Goal: Check status

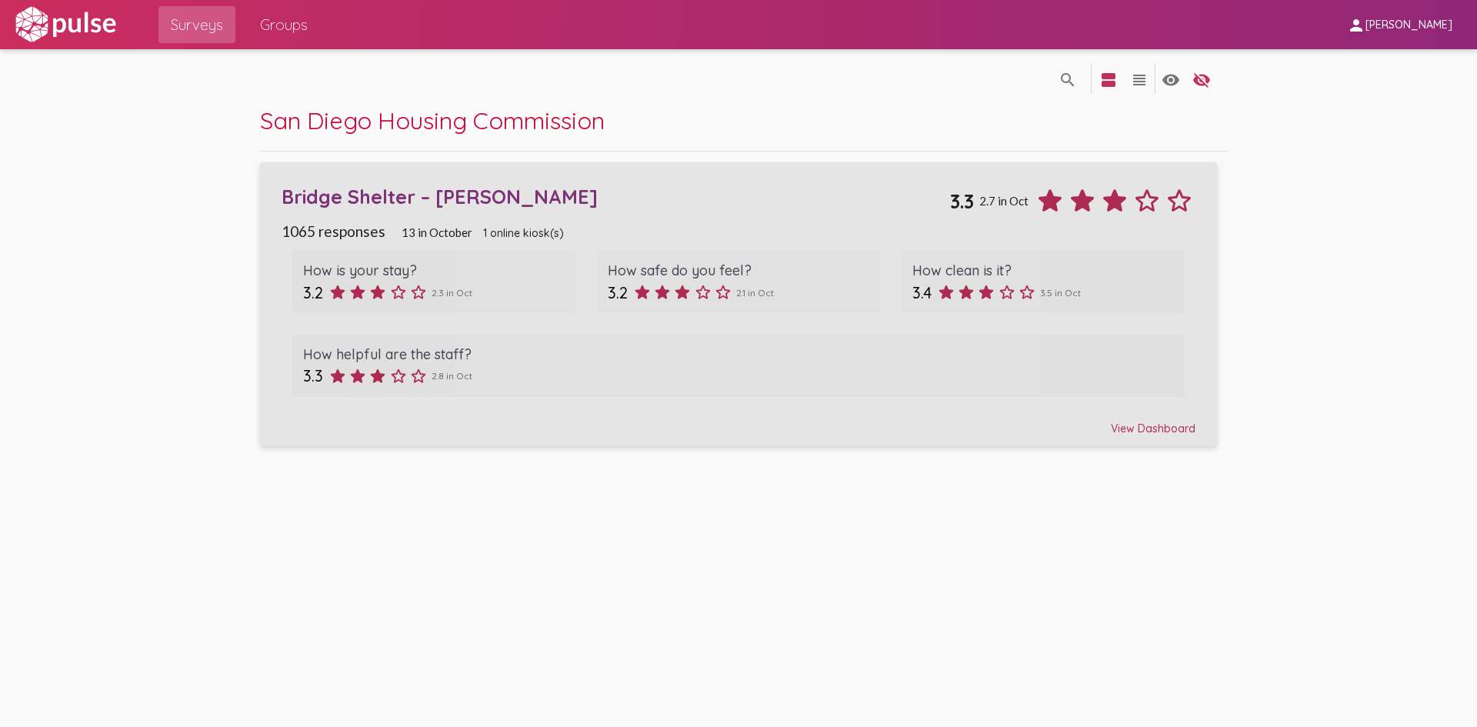
click at [671, 230] on div "1065 responses 13 in [DATE] online kiosk(s)" at bounding box center [738, 231] width 914 height 18
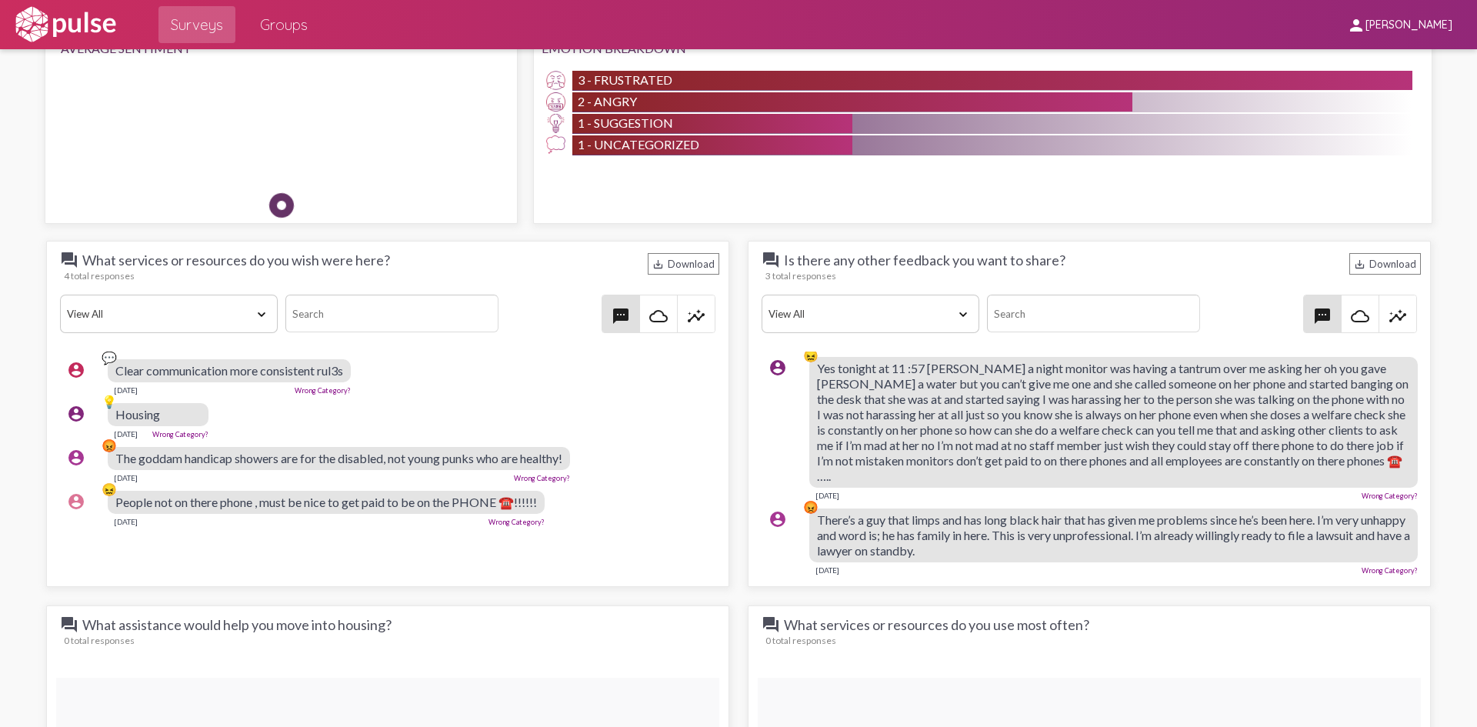
scroll to position [1353, 0]
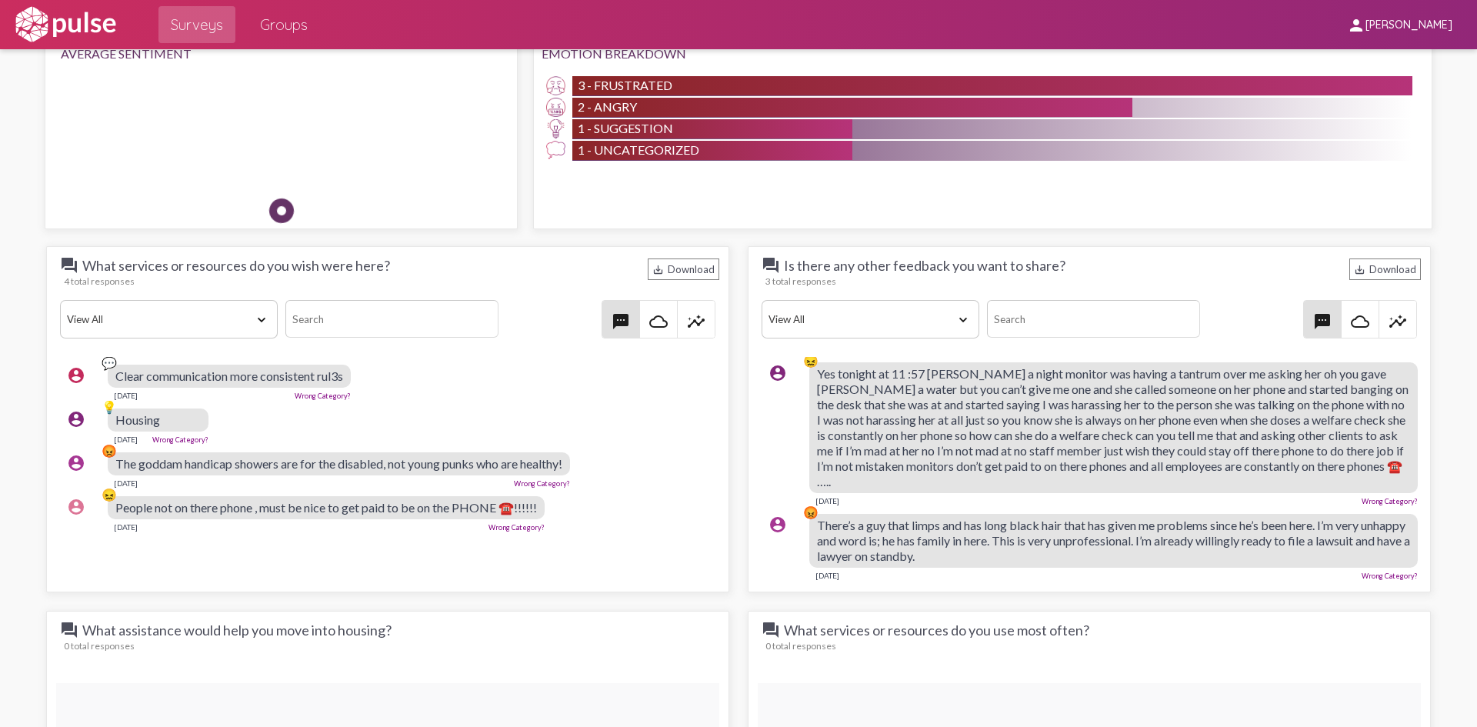
click at [898, 318] on select "View All Positive Neutral Negative Happy Meh Suggestions Angry Disgust Sadness …" at bounding box center [870, 319] width 218 height 38
click at [895, 319] on select "View All Positive Neutral Negative Happy Meh Suggestions Angry Disgust Sadness …" at bounding box center [870, 319] width 218 height 38
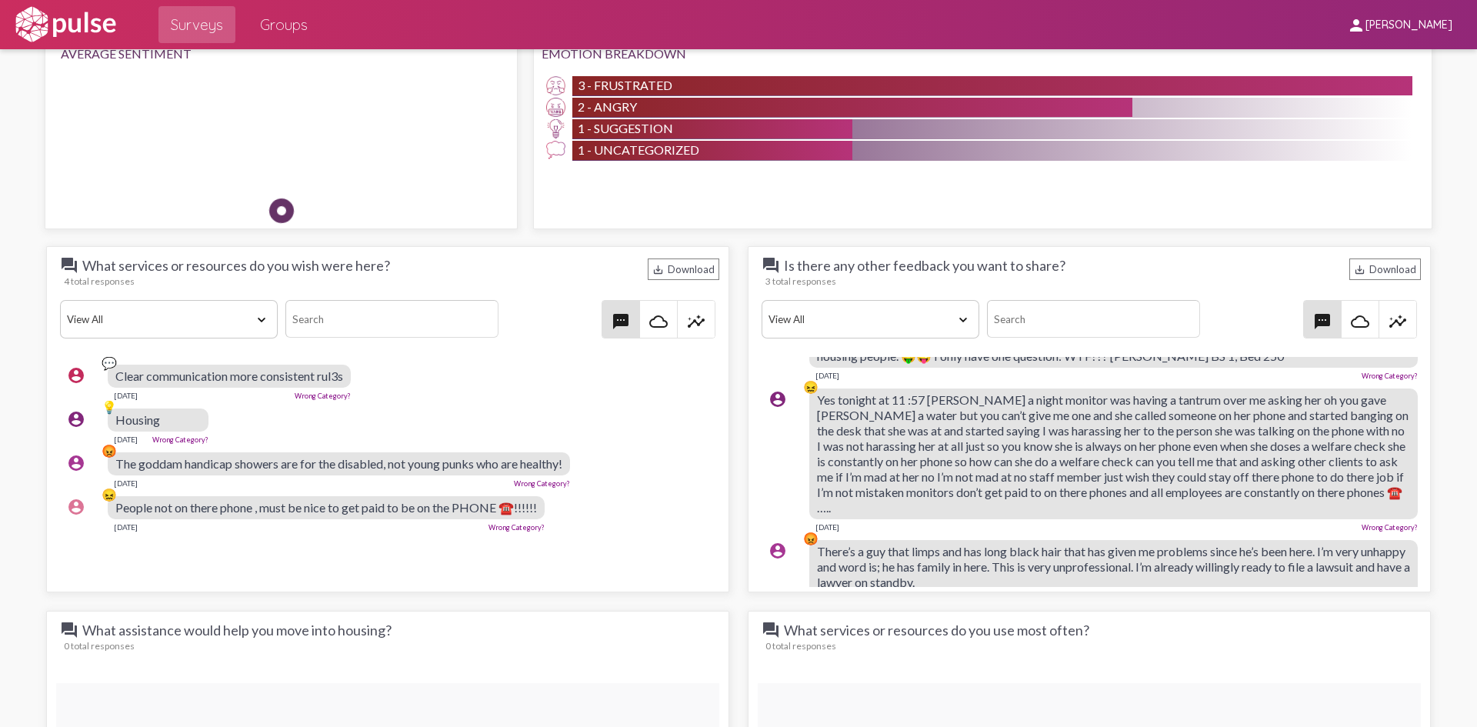
scroll to position [77, 0]
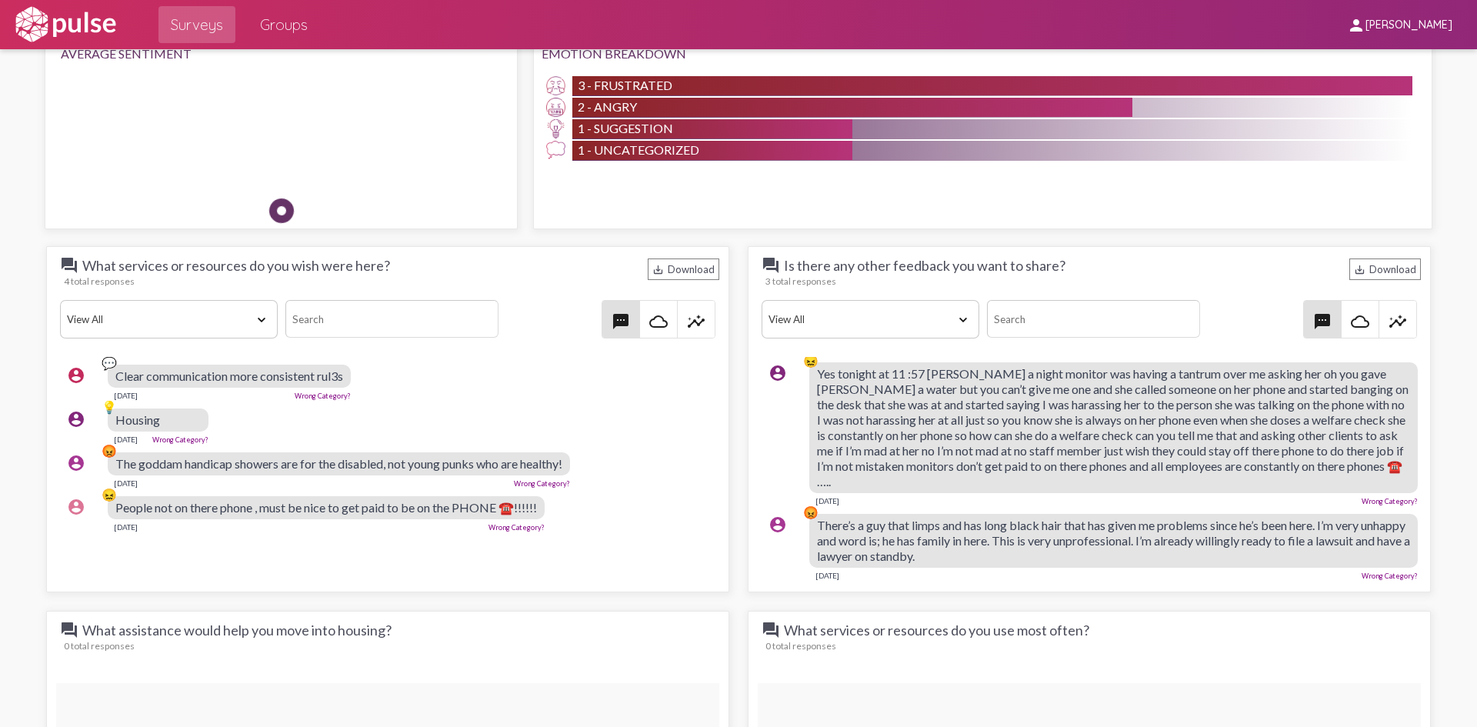
click at [890, 321] on select "View All Positive Neutral Negative Happy Meh Suggestions Angry Disgust Sadness …" at bounding box center [870, 319] width 218 height 38
click at [848, 324] on select "View All Positive Neutral Negative Happy Meh Suggestions Angry Disgust Sadness …" at bounding box center [870, 319] width 218 height 38
select select "Positive"
click at [761, 300] on select "View All Positive Neutral Negative Happy Meh Suggestions Angry Disgust Sadness …" at bounding box center [870, 319] width 218 height 38
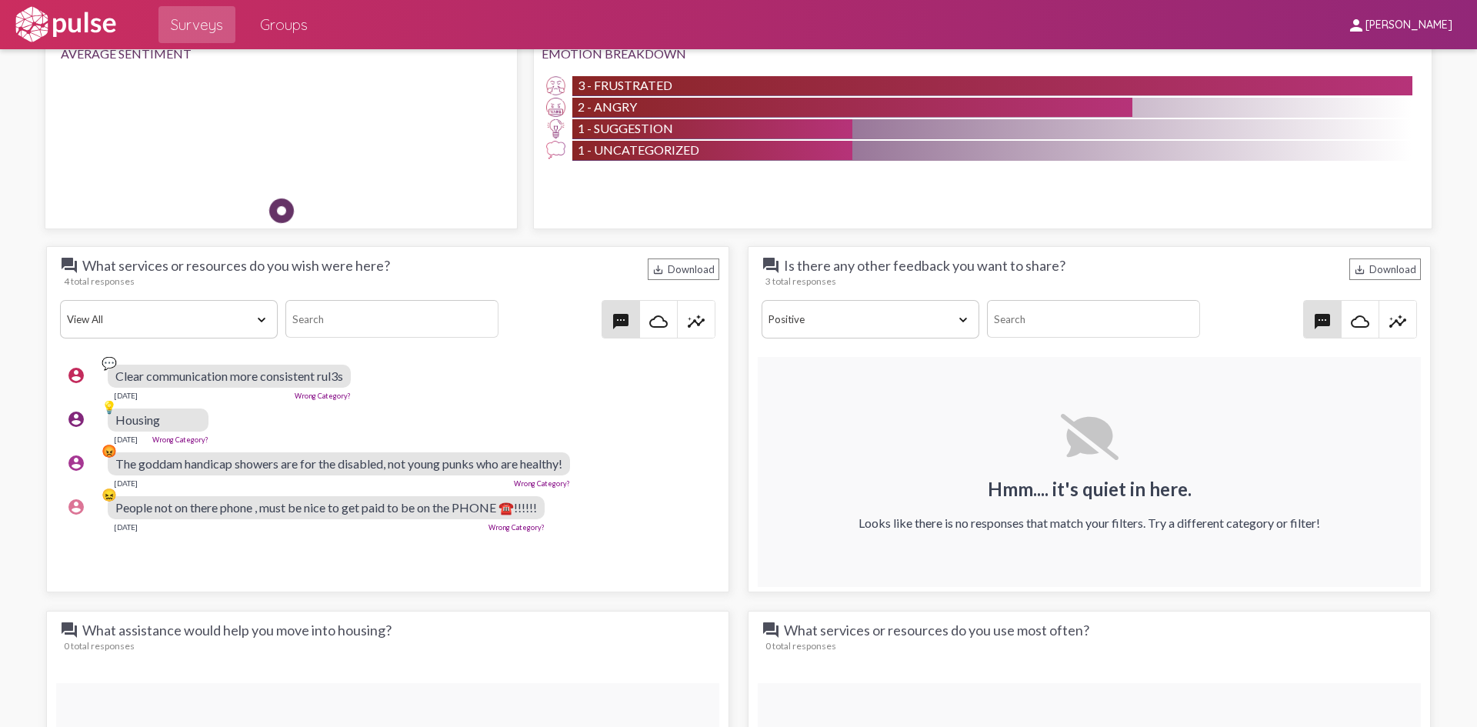
click at [1101, 324] on input at bounding box center [1093, 319] width 212 height 38
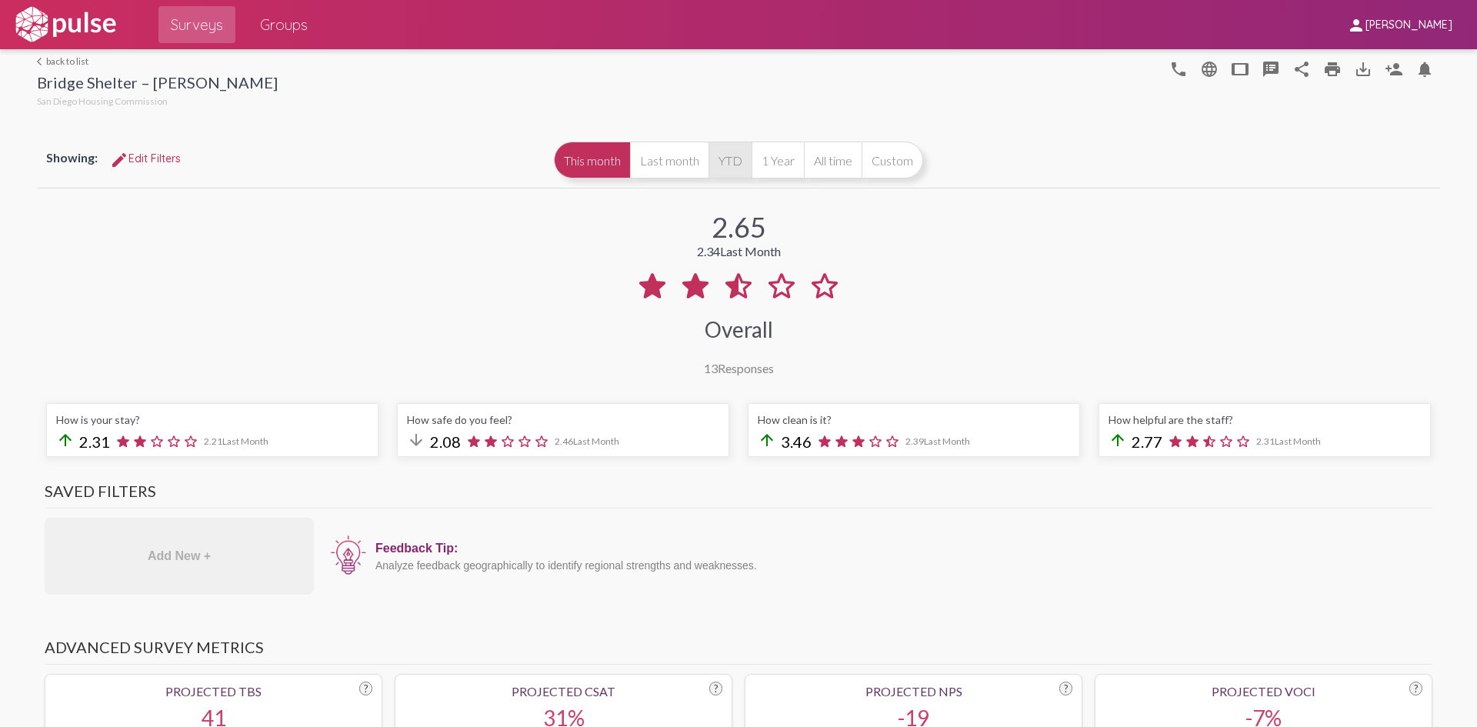
click at [720, 159] on button "YTD" at bounding box center [729, 160] width 43 height 37
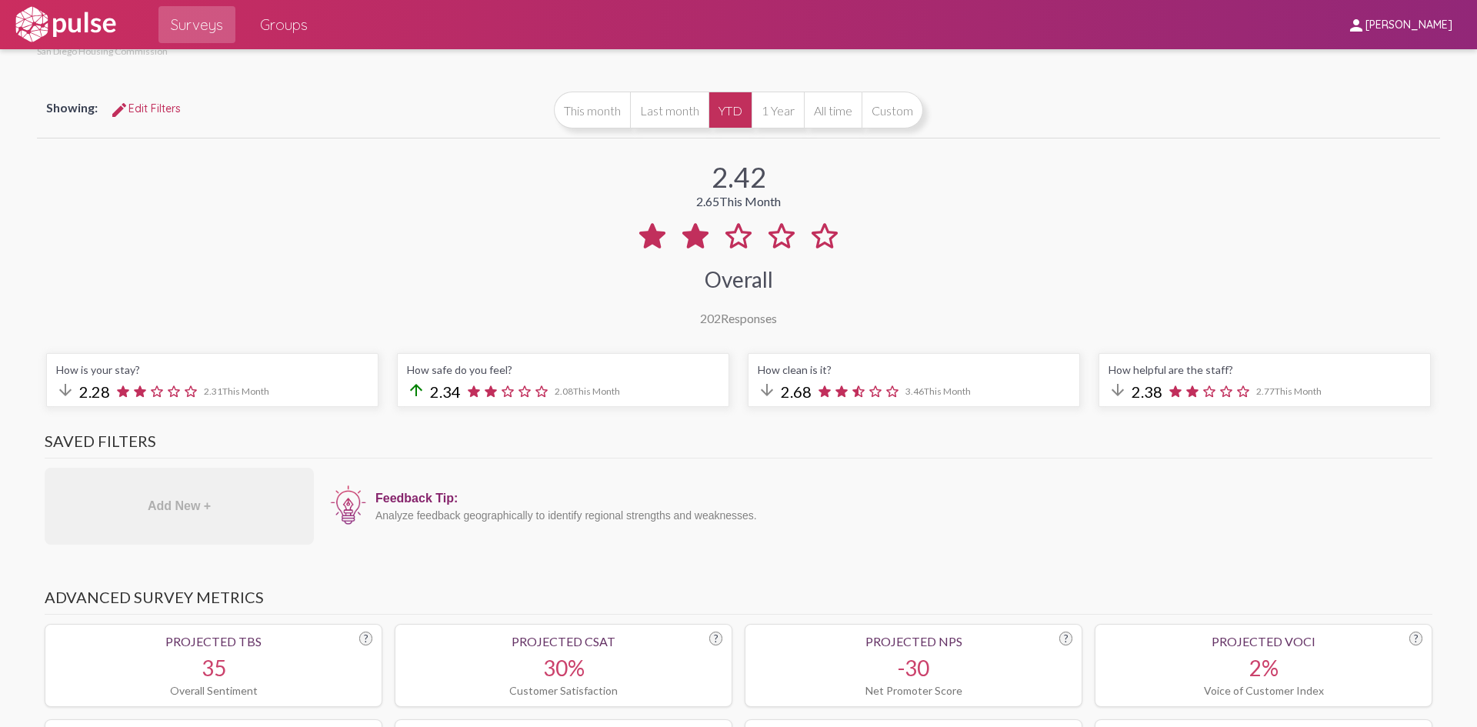
scroll to position [77, 0]
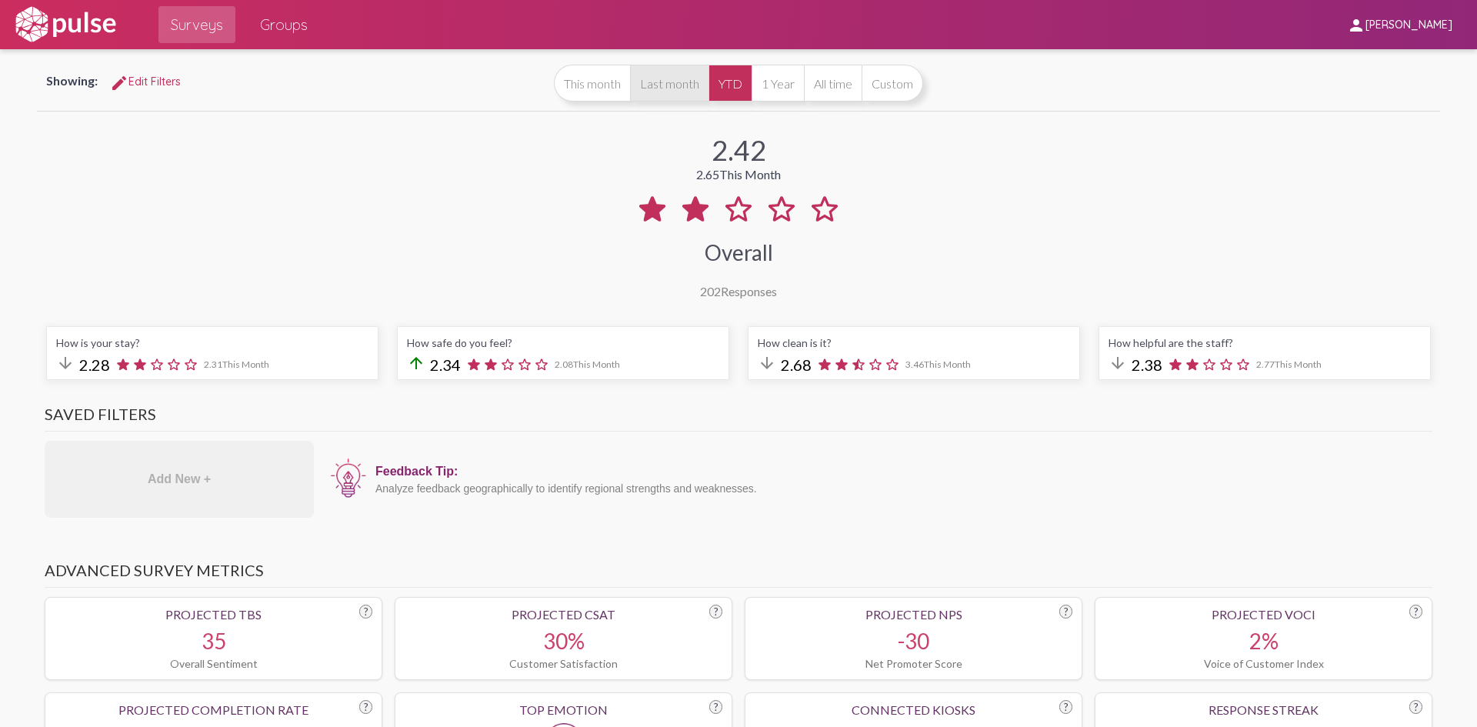
click at [654, 73] on button "Last month" at bounding box center [669, 83] width 78 height 37
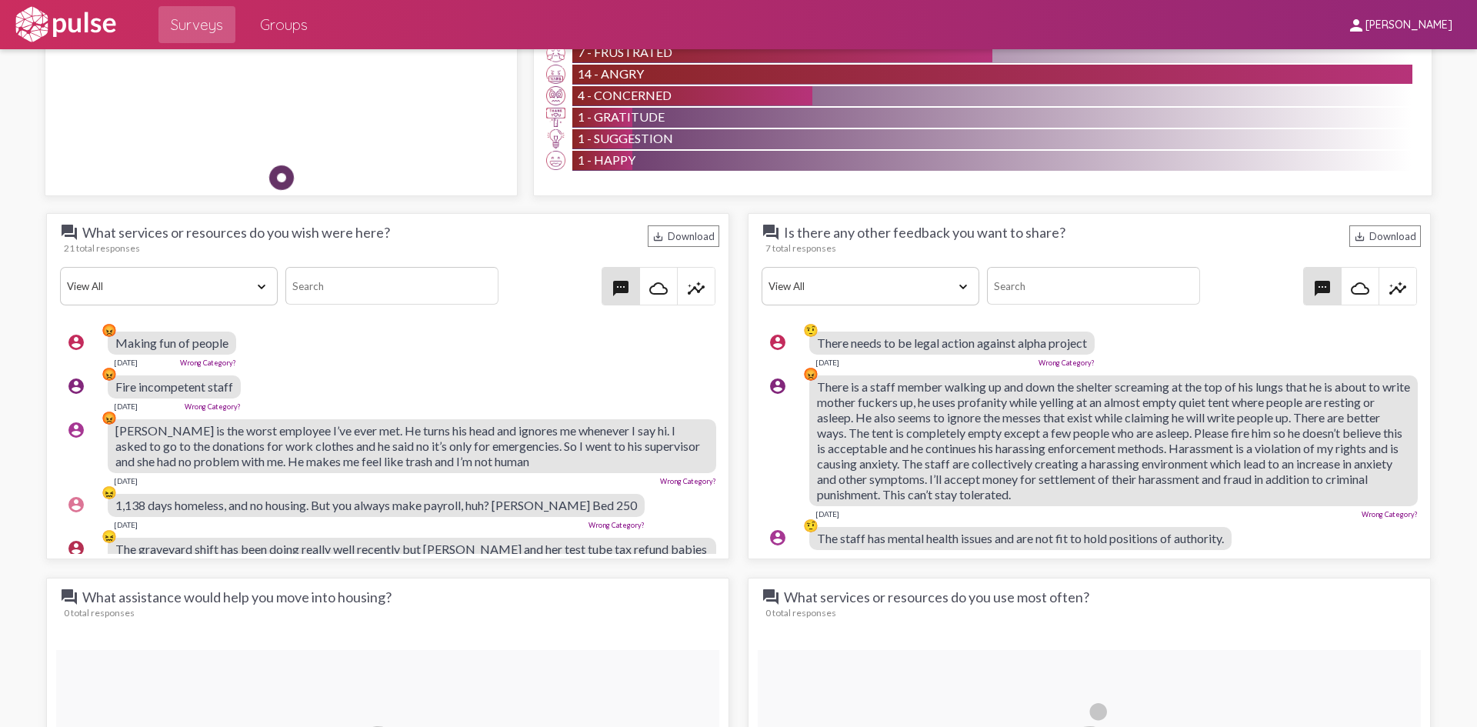
scroll to position [1384, 0]
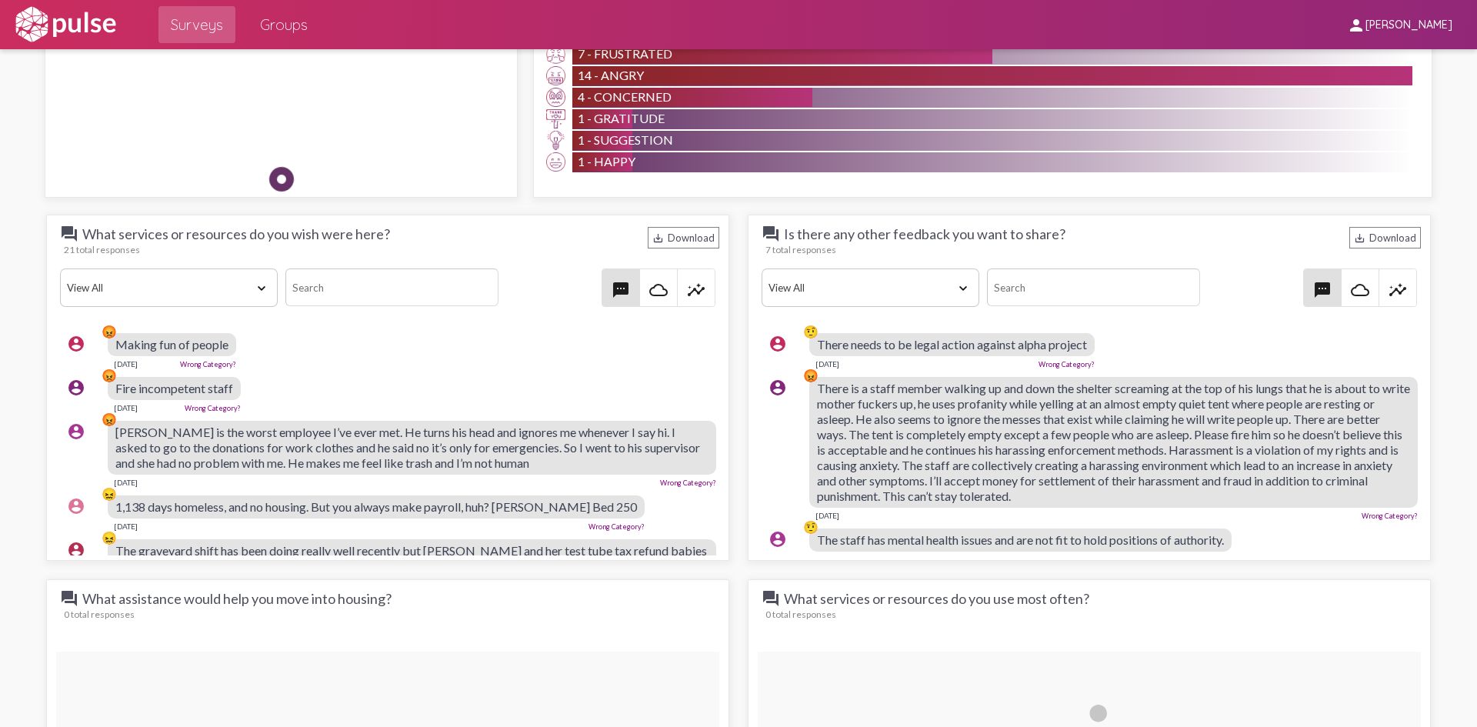
click at [902, 285] on select "View All Positive Neutral Negative Happy Meh Suggestions Angry Disgust Sadness …" at bounding box center [870, 287] width 218 height 38
click at [761, 268] on select "View All Positive Neutral Negative Happy Meh Suggestions Angry Disgust Sadness …" at bounding box center [870, 287] width 218 height 38
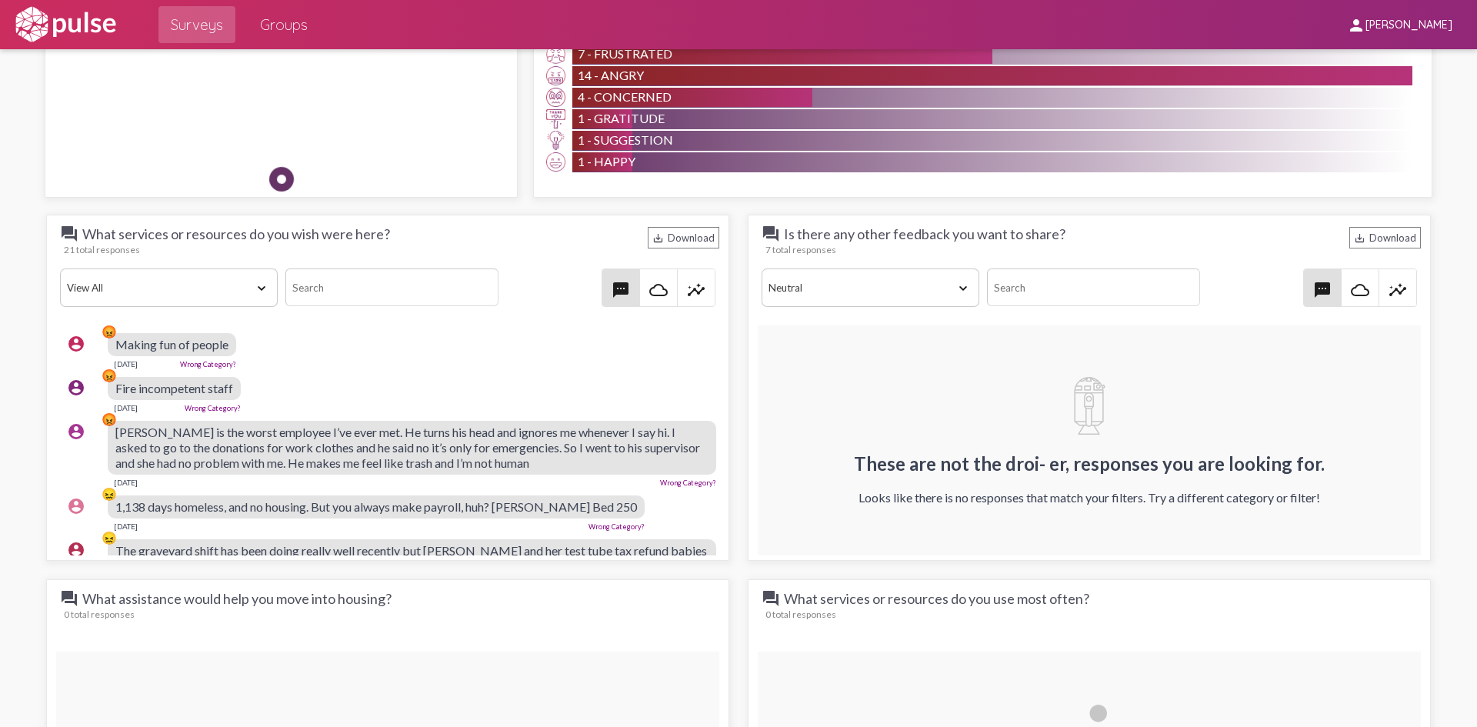
click at [852, 291] on select "View All Positive Neutral Negative Happy Meh Suggestions Angry Disgust Sadness …" at bounding box center [870, 287] width 218 height 38
click at [761, 268] on select "View All Positive Neutral Negative Happy Meh Suggestions Angry Disgust Sadness …" at bounding box center [870, 287] width 218 height 38
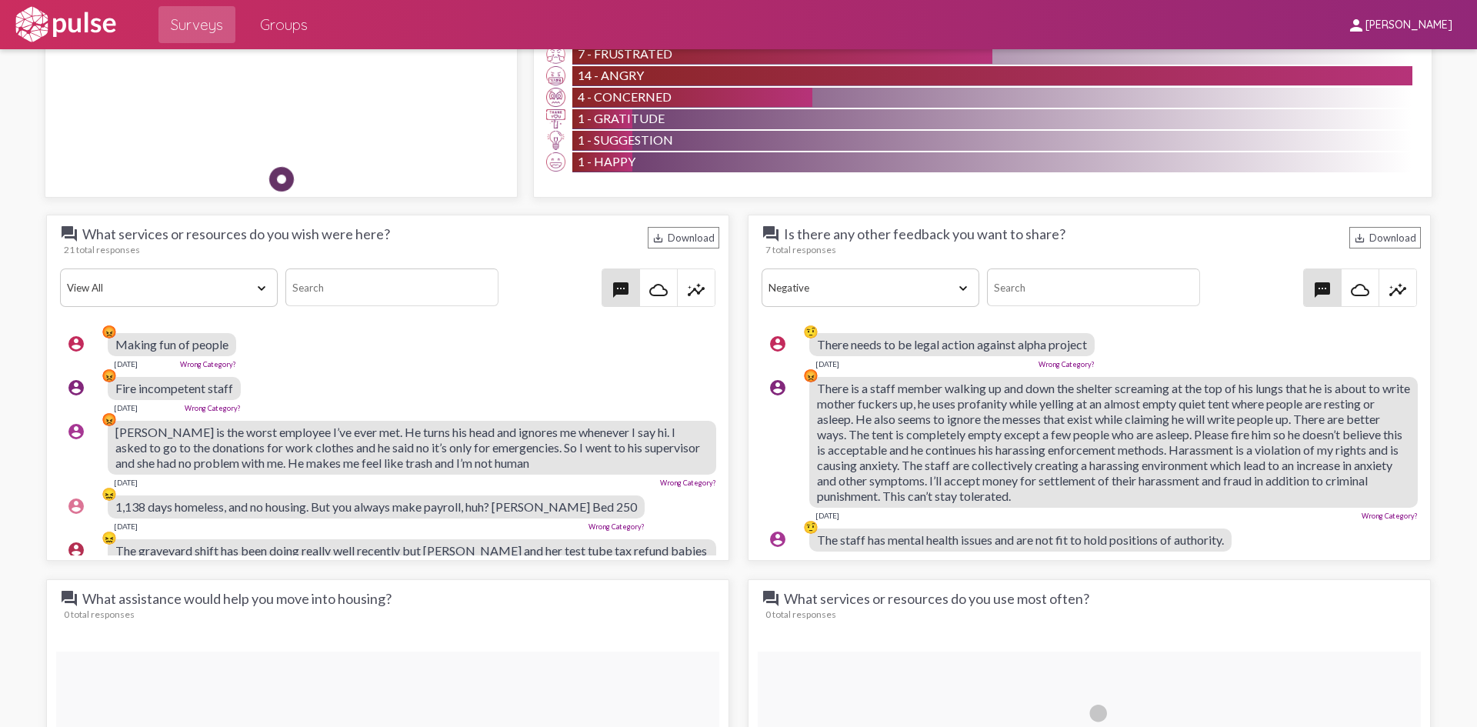
click at [868, 297] on select "View All Positive Neutral Negative Happy Meh Suggestions Angry Disgust Sadness …" at bounding box center [870, 287] width 218 height 38
click at [761, 268] on select "View All Positive Neutral Negative Happy Meh Suggestions Angry Disgust Sadness …" at bounding box center [870, 287] width 218 height 38
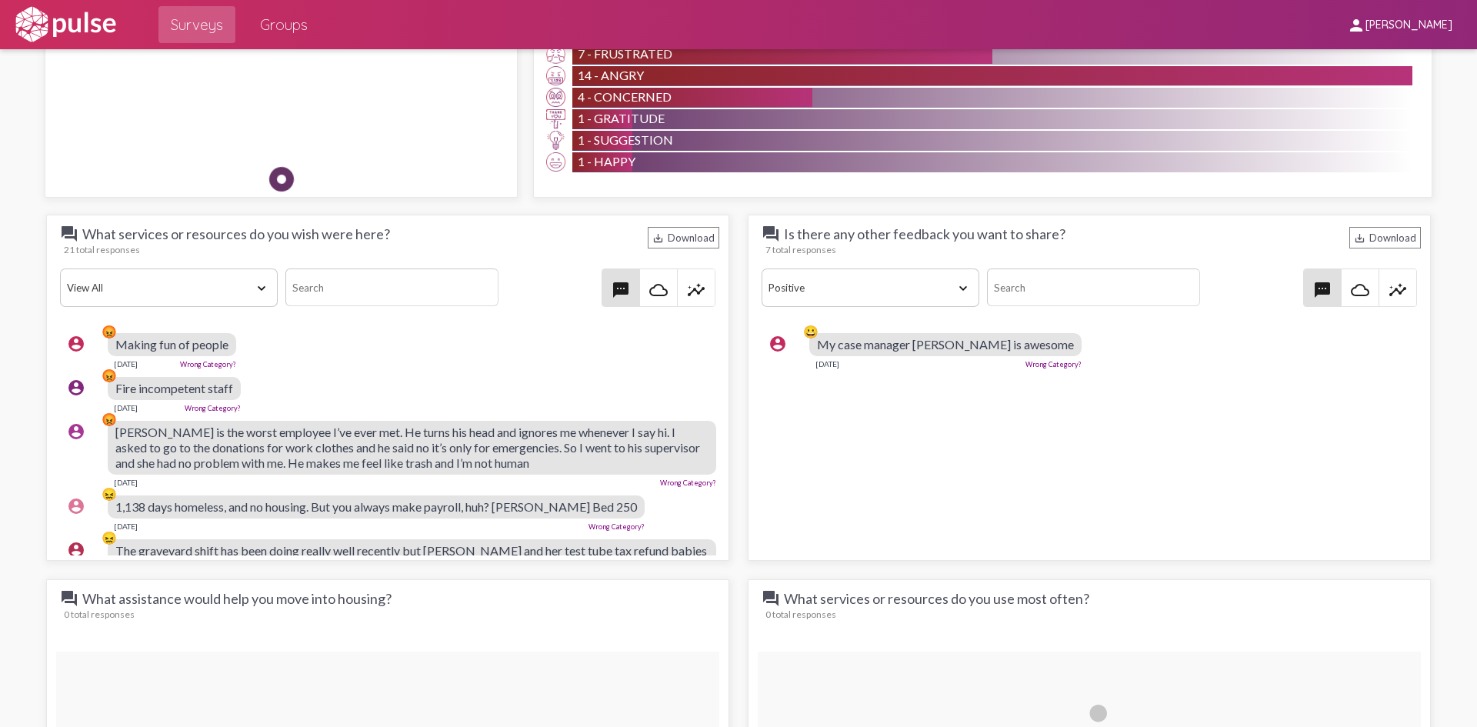
click at [899, 273] on select "View All Positive Neutral Negative Happy Meh Suggestions Angry Disgust Sadness …" at bounding box center [870, 287] width 218 height 38
select select "Negative"
click at [761, 268] on select "View All Positive Neutral Negative Happy Meh Suggestions Angry Disgust Sadness …" at bounding box center [870, 287] width 218 height 38
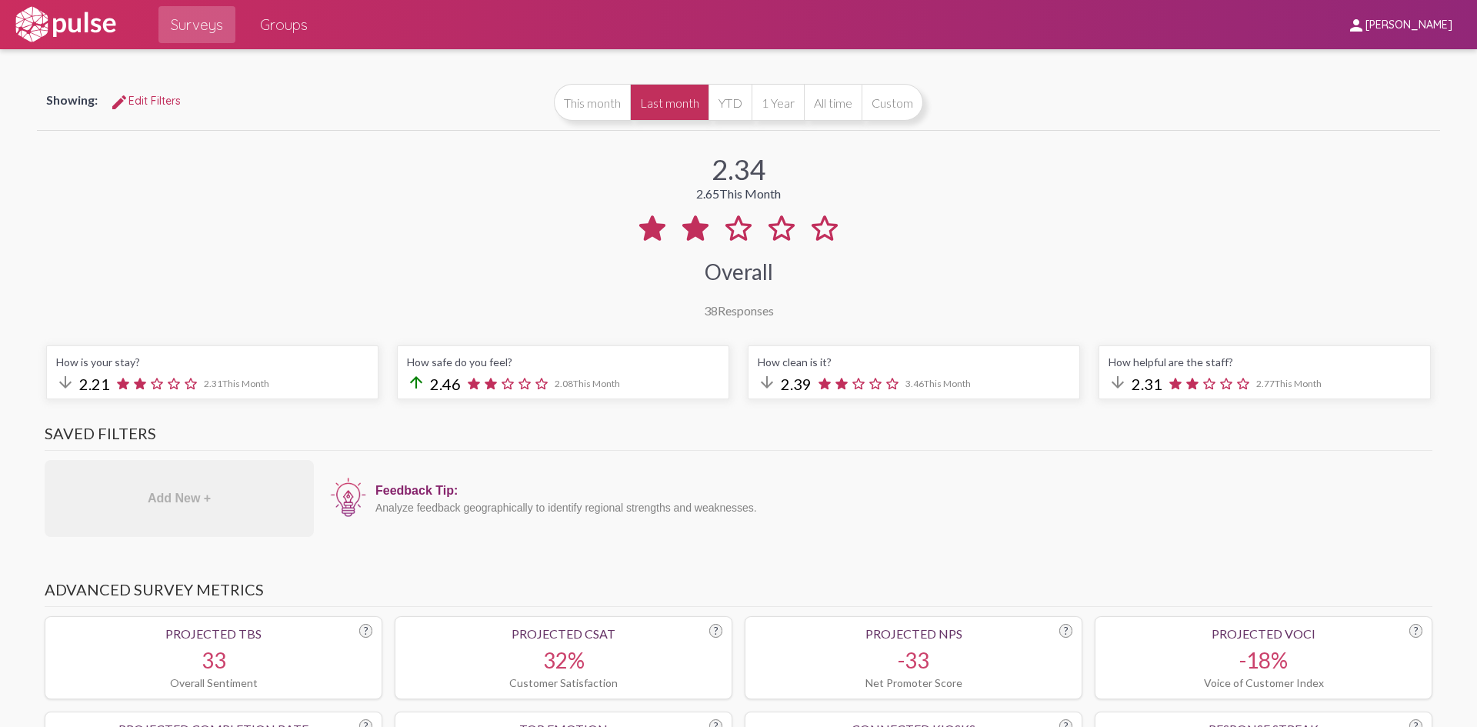
scroll to position [0, 0]
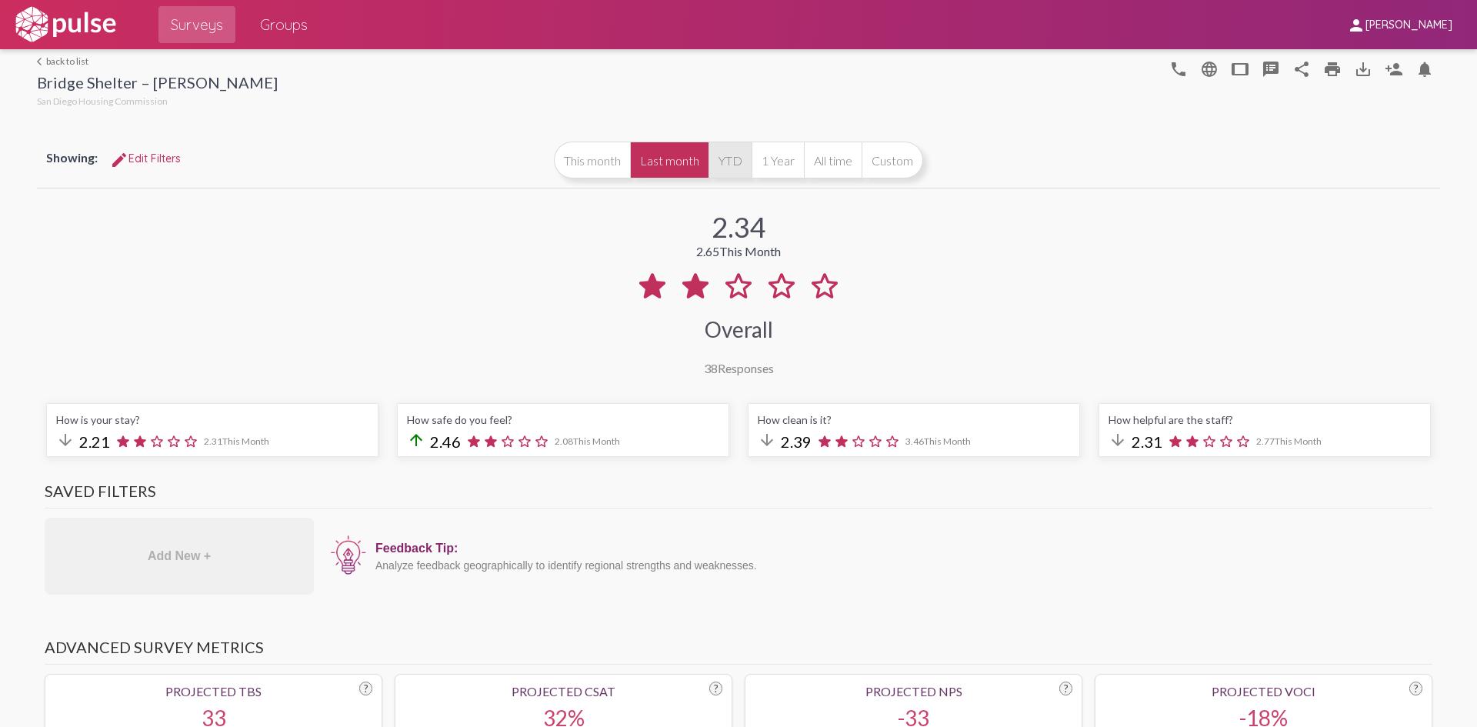
click at [719, 162] on button "YTD" at bounding box center [729, 160] width 43 height 37
